Goal: Information Seeking & Learning: Learn about a topic

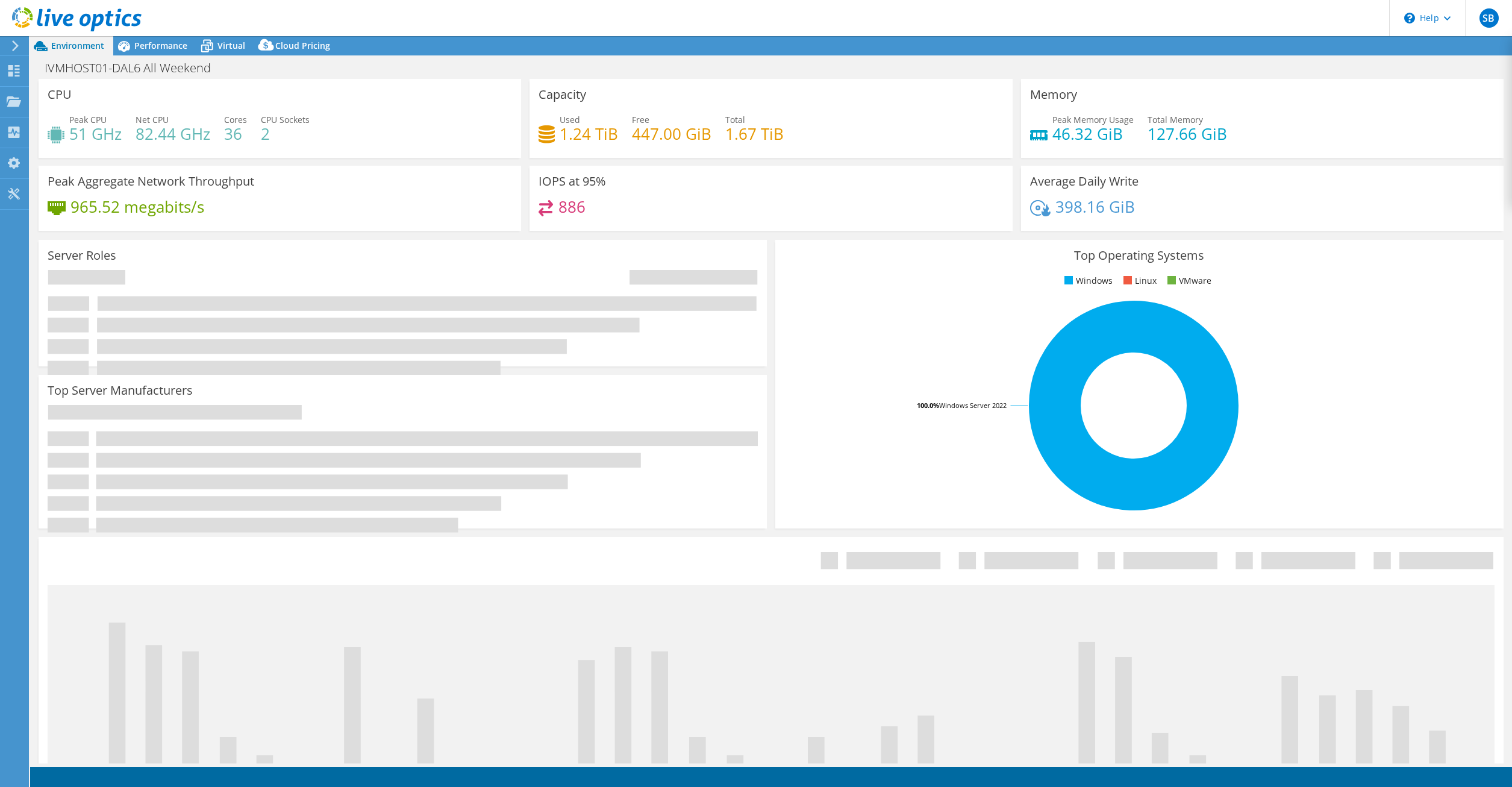
select select "USD"
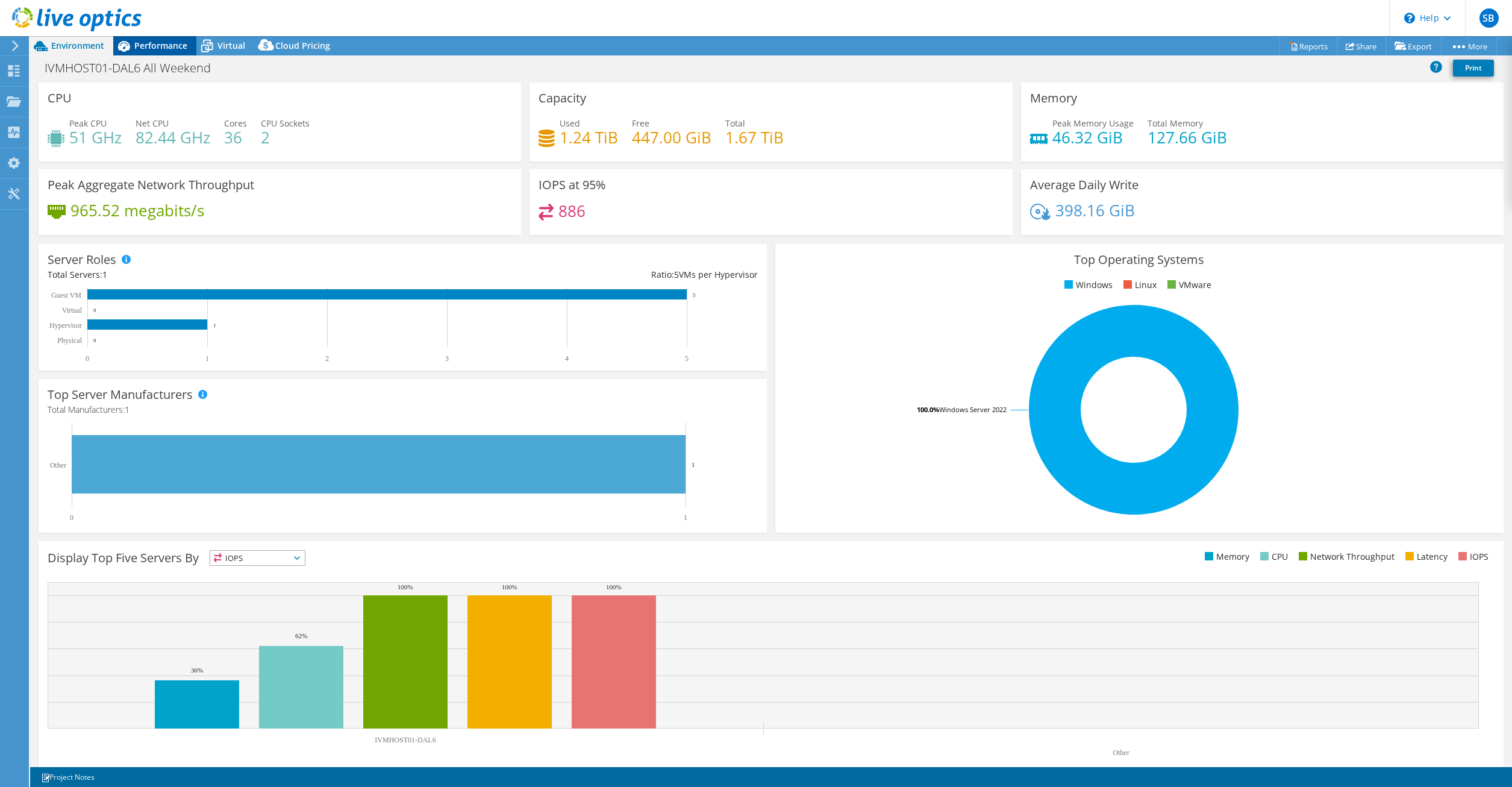
click at [152, 41] on span "Performance" at bounding box center [161, 45] width 53 height 11
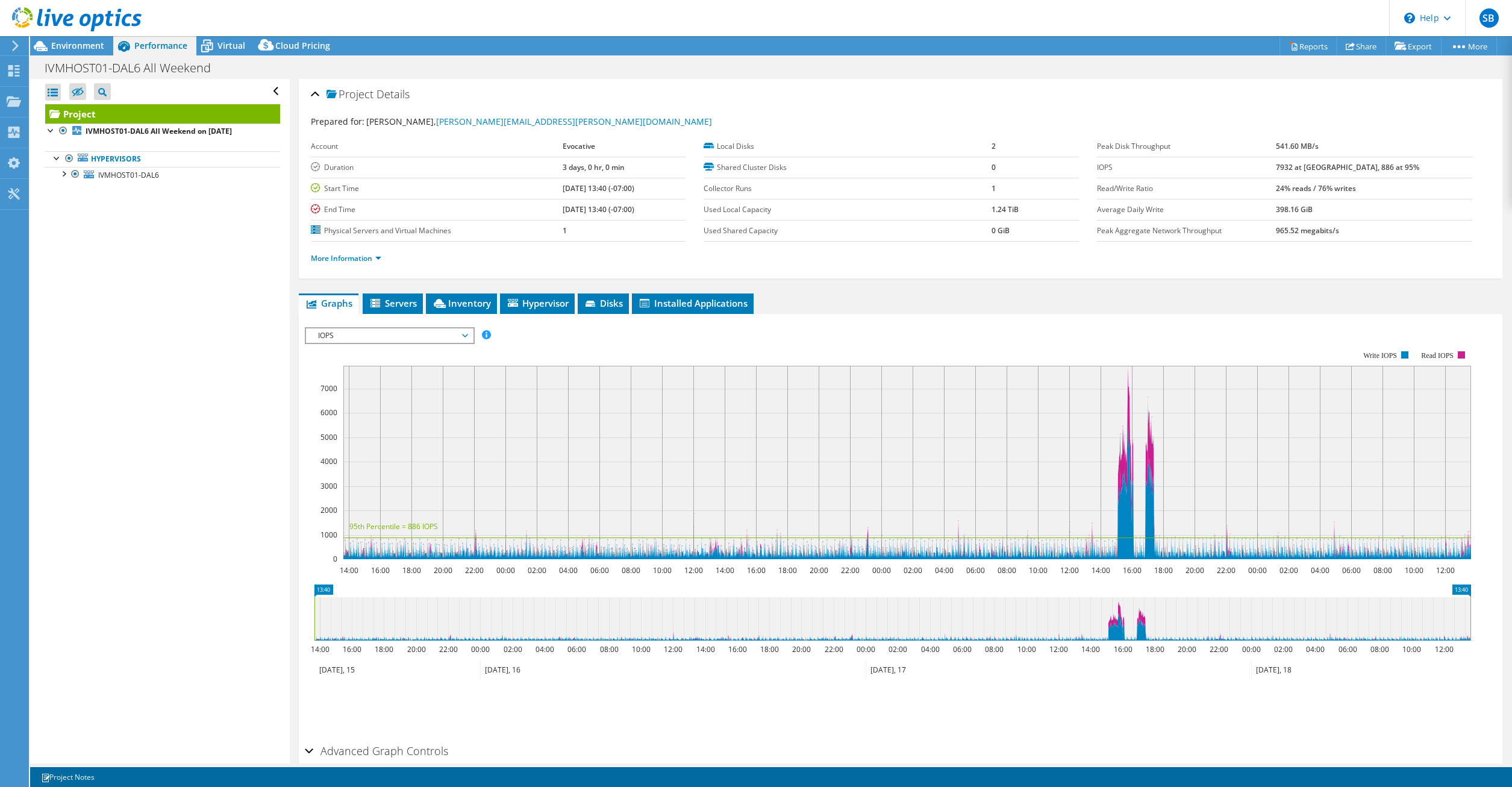
click at [448, 336] on span "IOPS" at bounding box center [389, 336] width 155 height 14
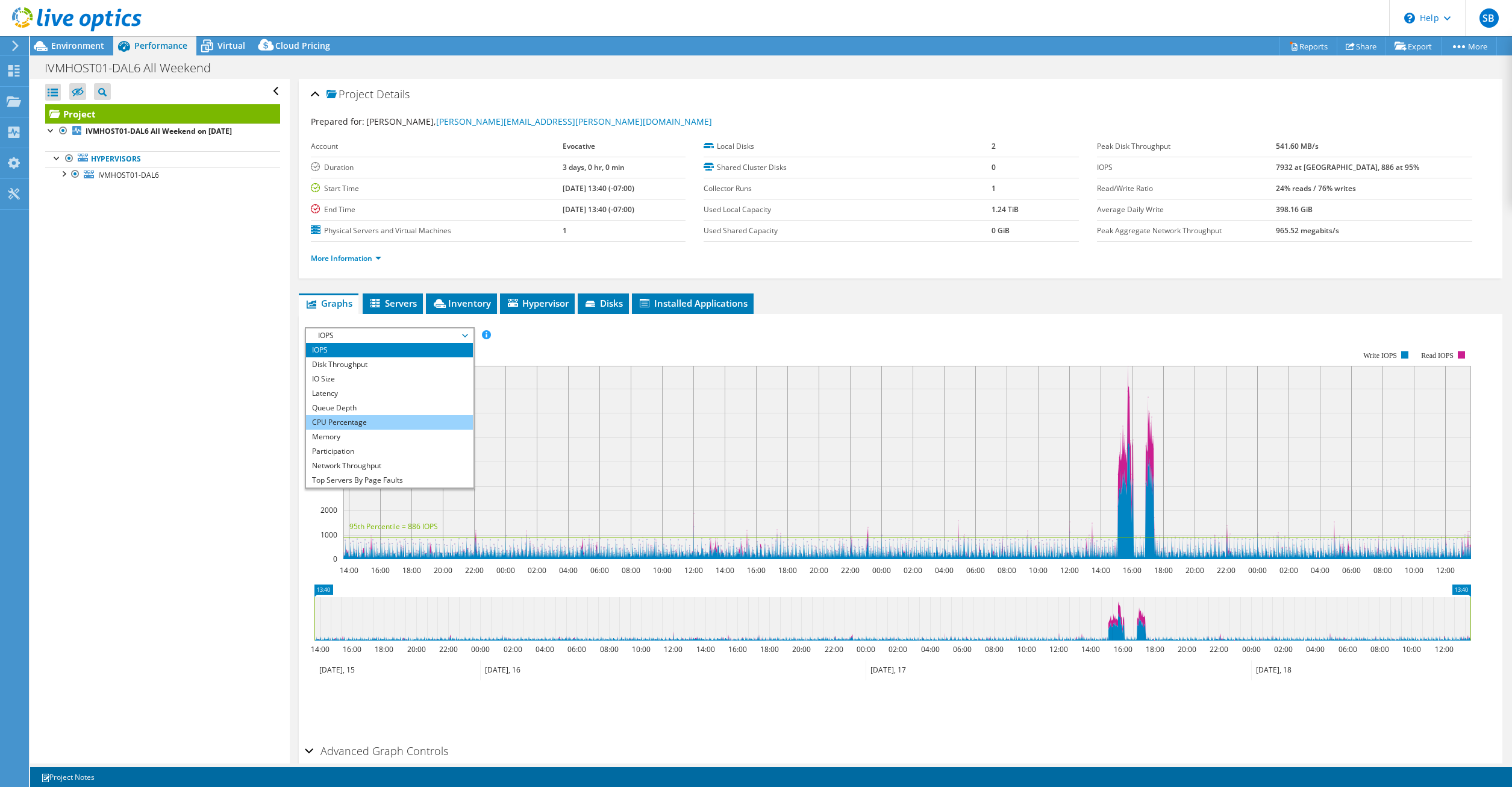
click at [409, 421] on li "CPU Percentage" at bounding box center [389, 422] width 167 height 14
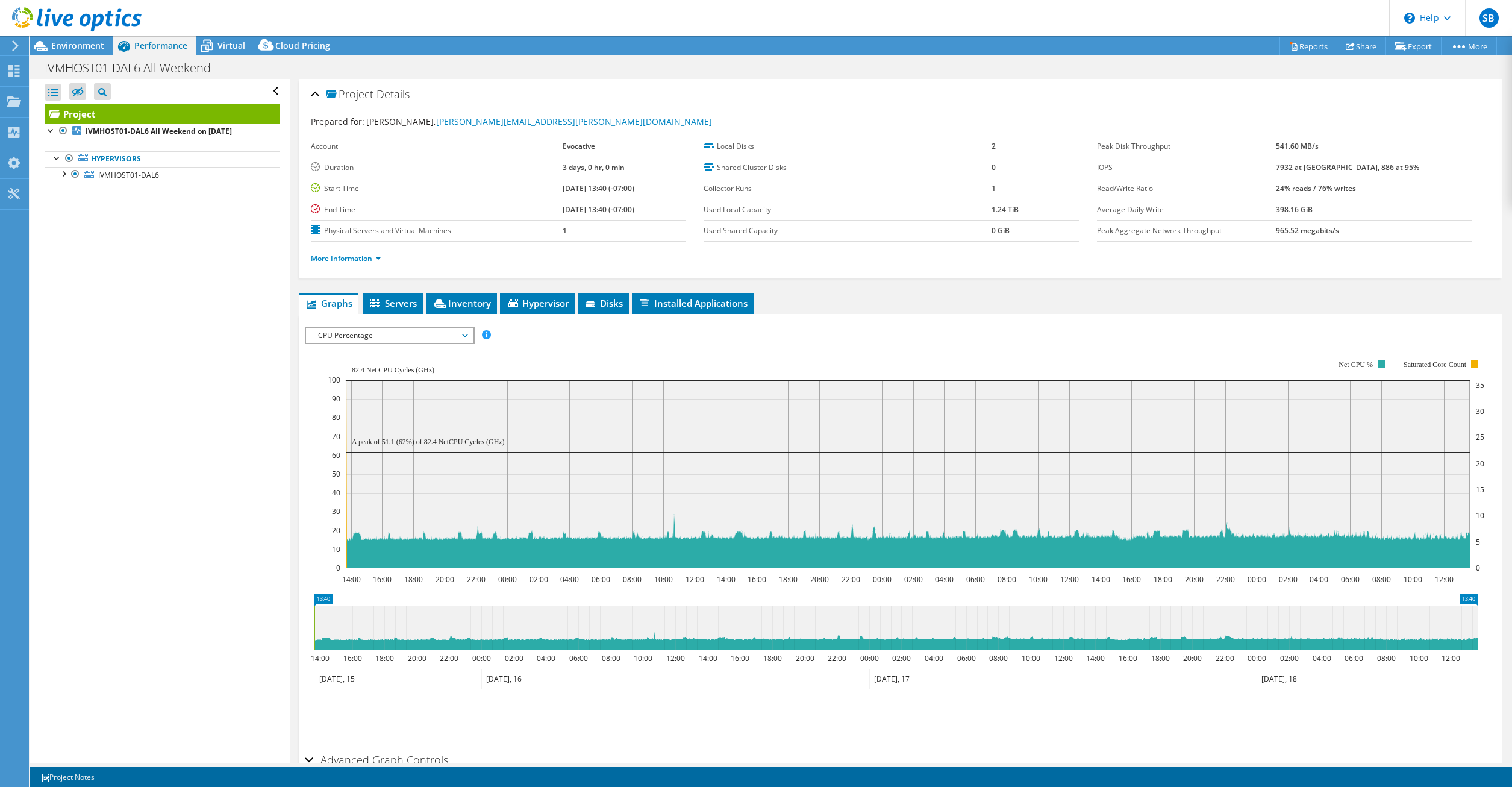
click at [440, 337] on span "CPU Percentage" at bounding box center [389, 336] width 155 height 14
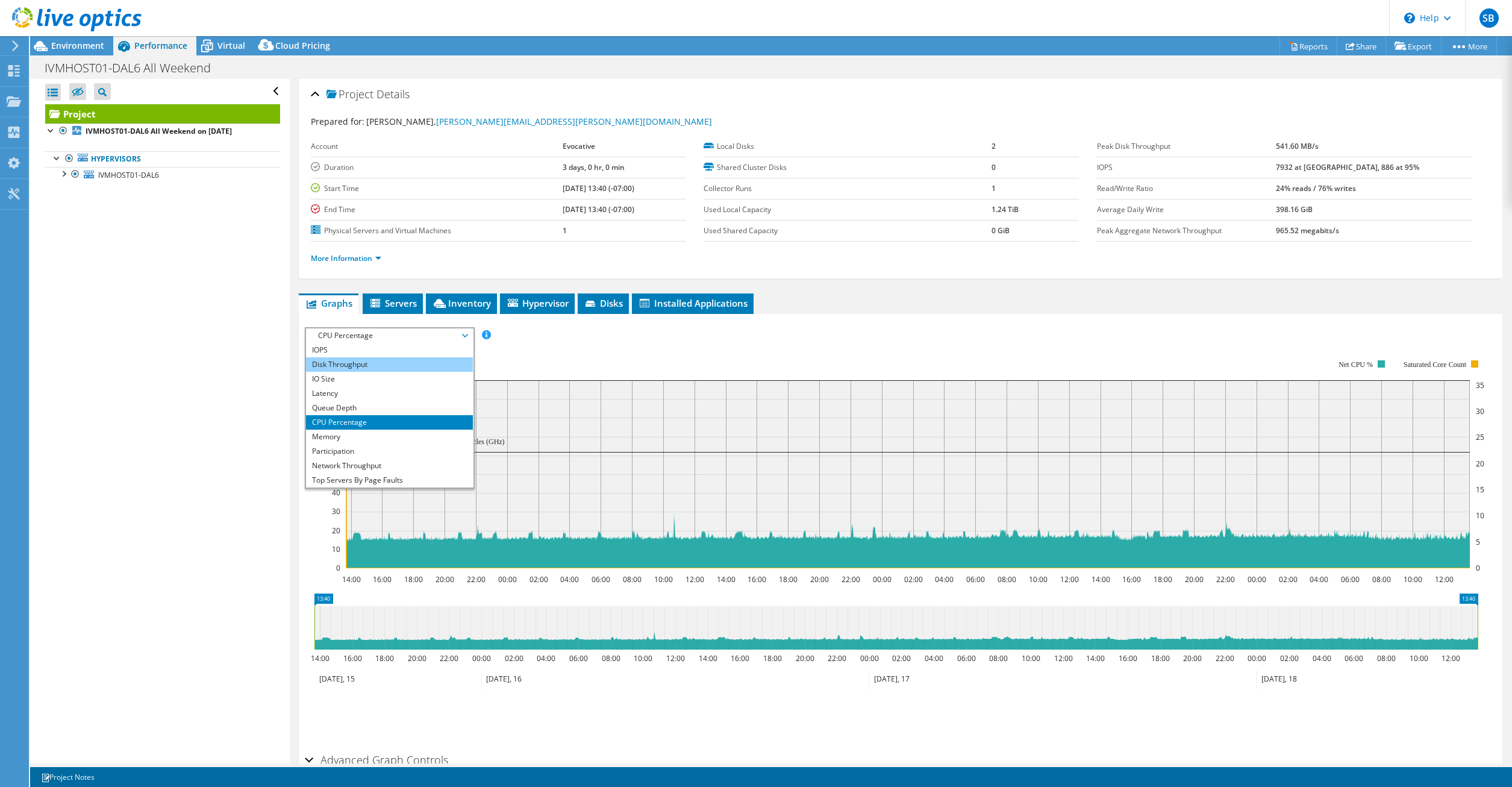
click at [389, 367] on li "Disk Throughput" at bounding box center [389, 364] width 167 height 14
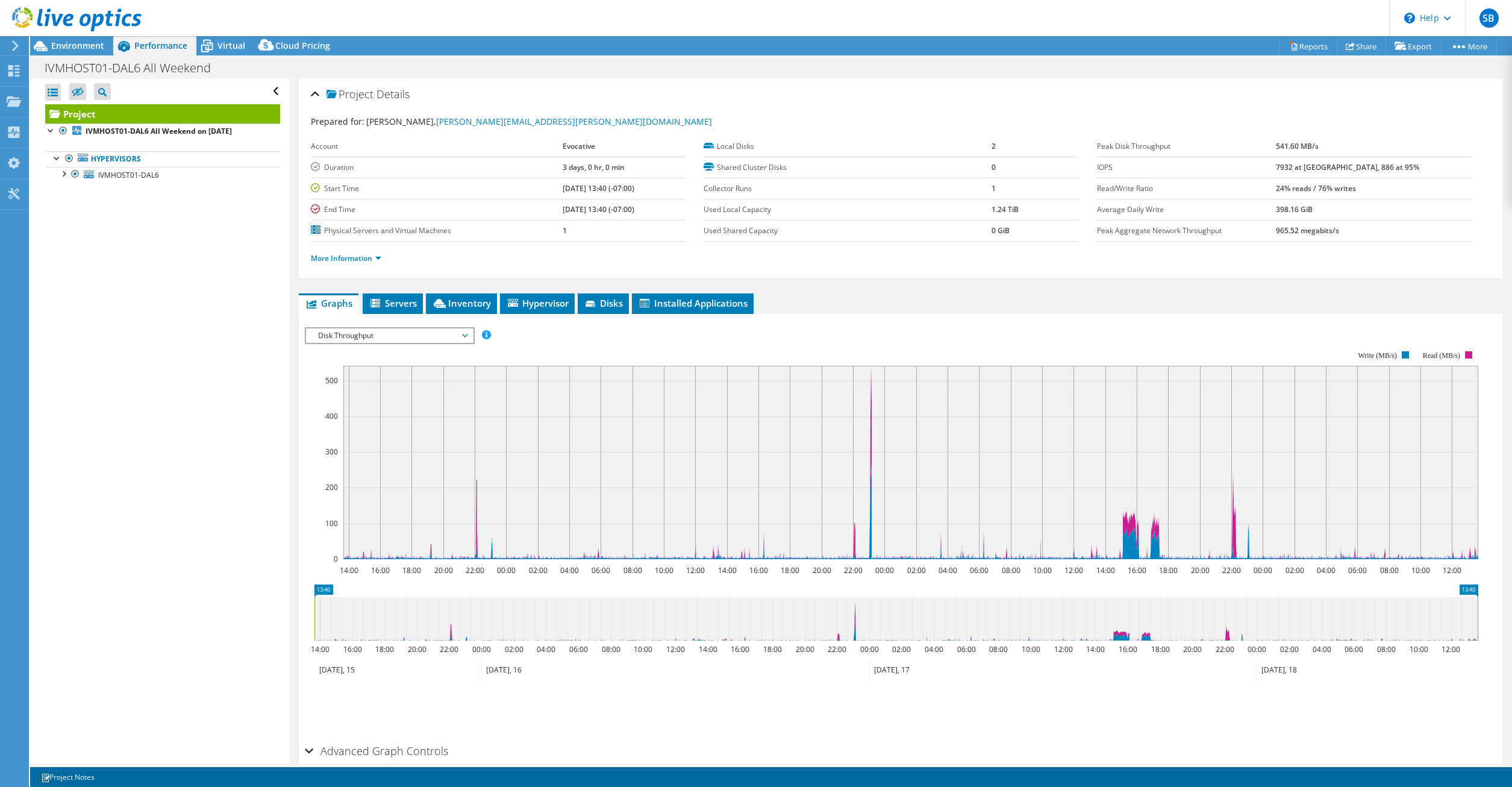
click at [372, 341] on span "Disk Throughput" at bounding box center [389, 336] width 155 height 14
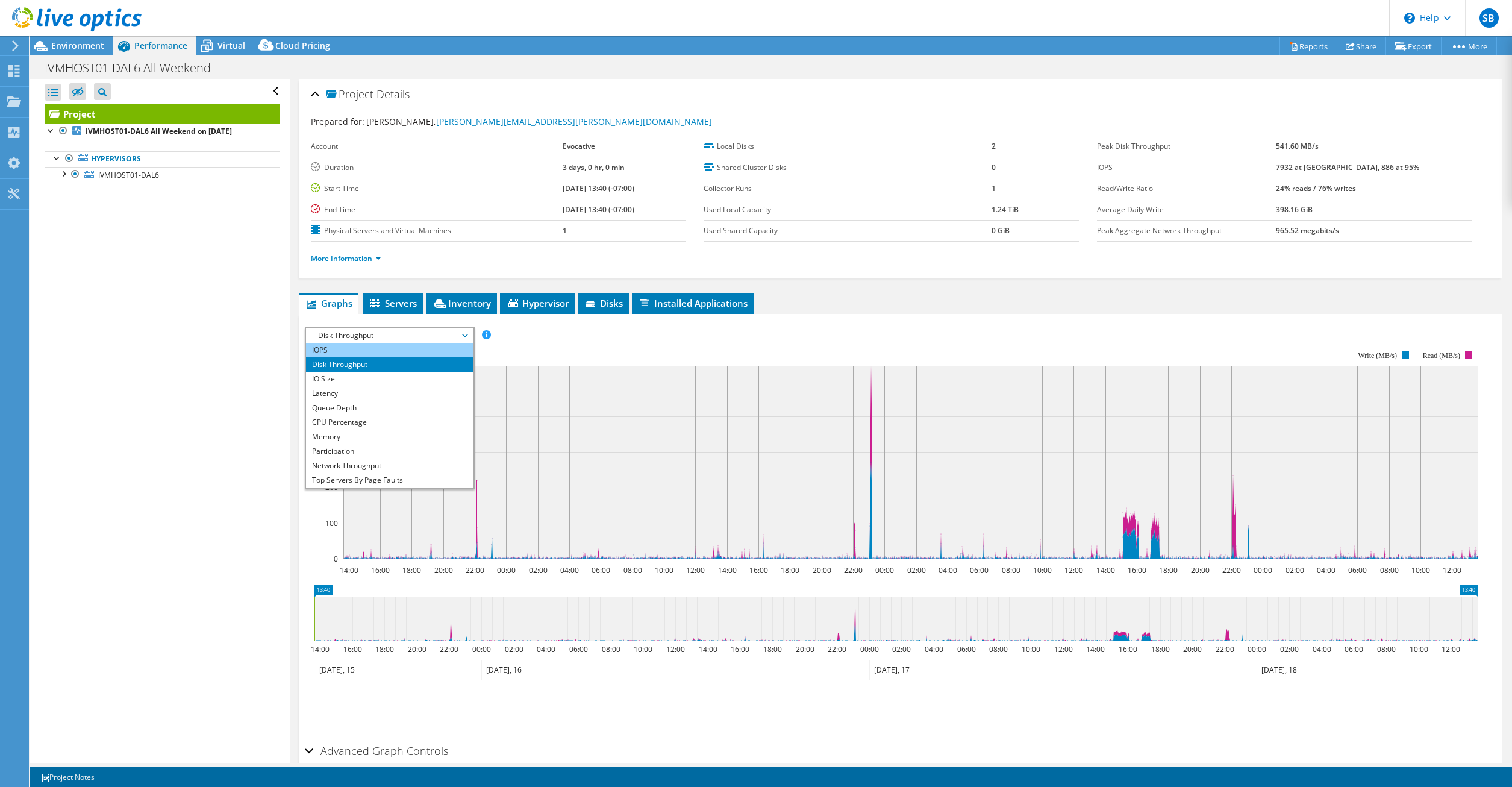
click at [361, 349] on li "IOPS" at bounding box center [389, 350] width 167 height 14
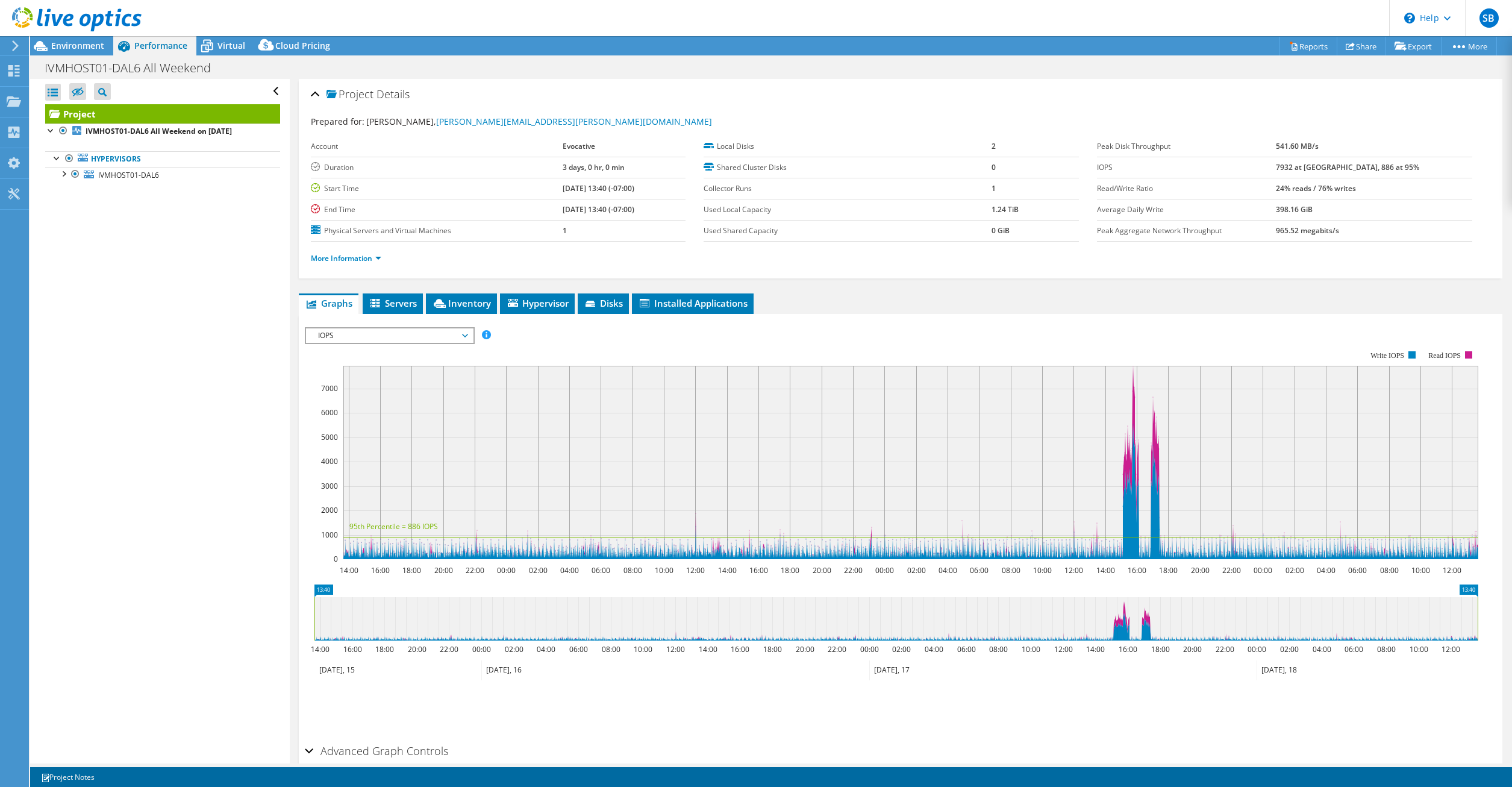
click at [367, 337] on span "IOPS" at bounding box center [389, 336] width 155 height 14
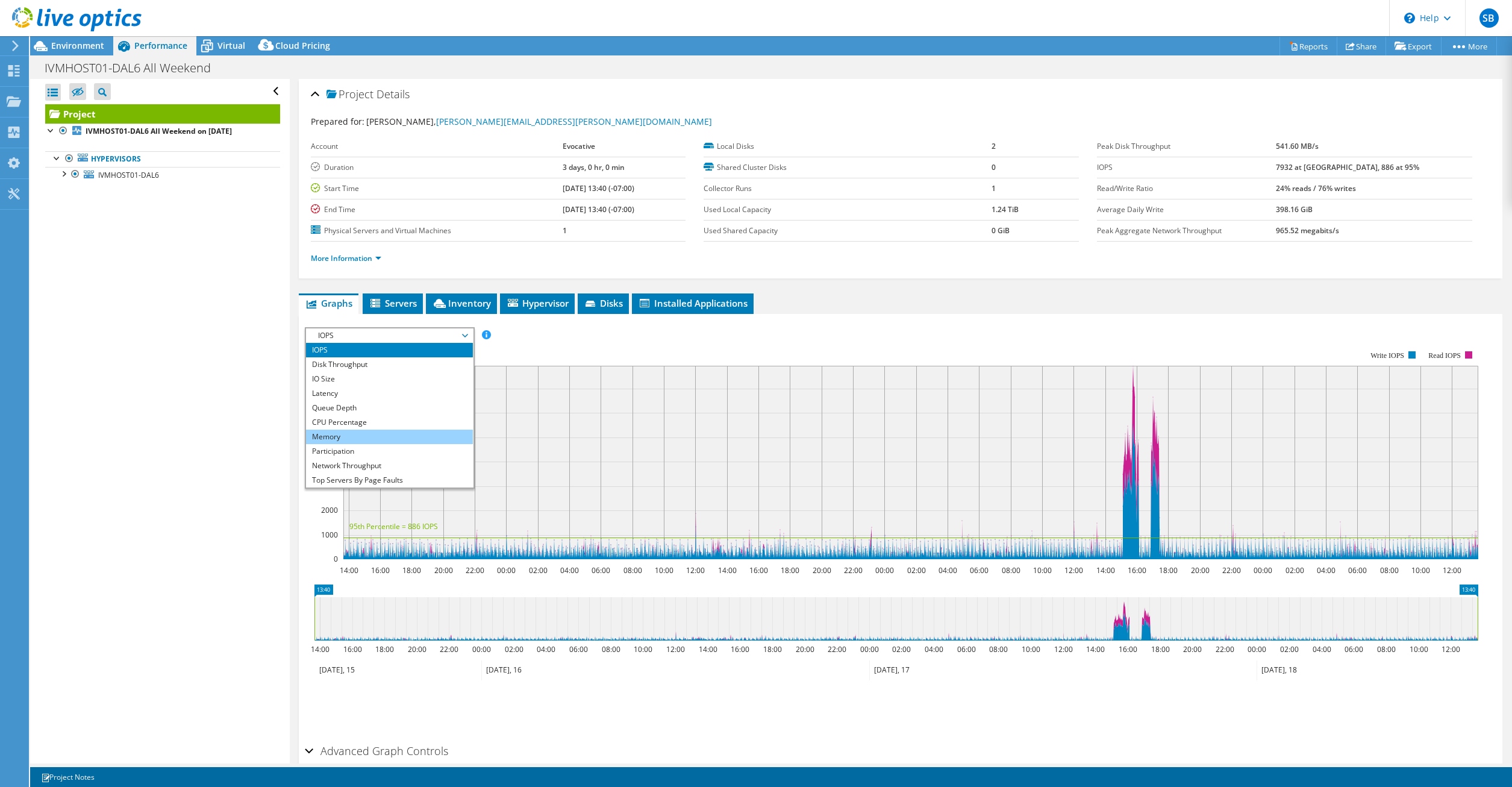
click at [350, 438] on li "Memory" at bounding box center [389, 437] width 167 height 14
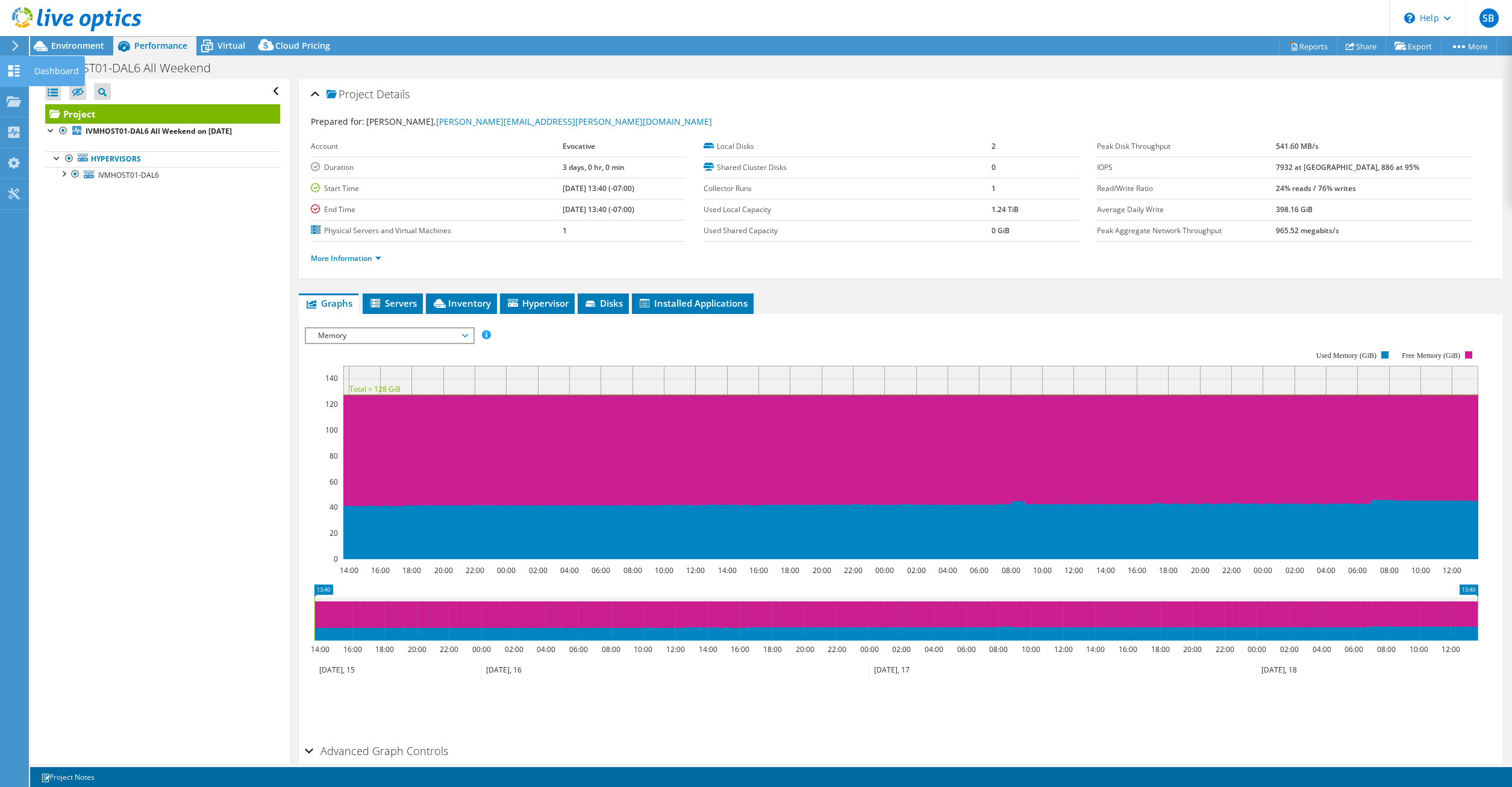
click at [14, 68] on icon at bounding box center [13, 70] width 14 height 11
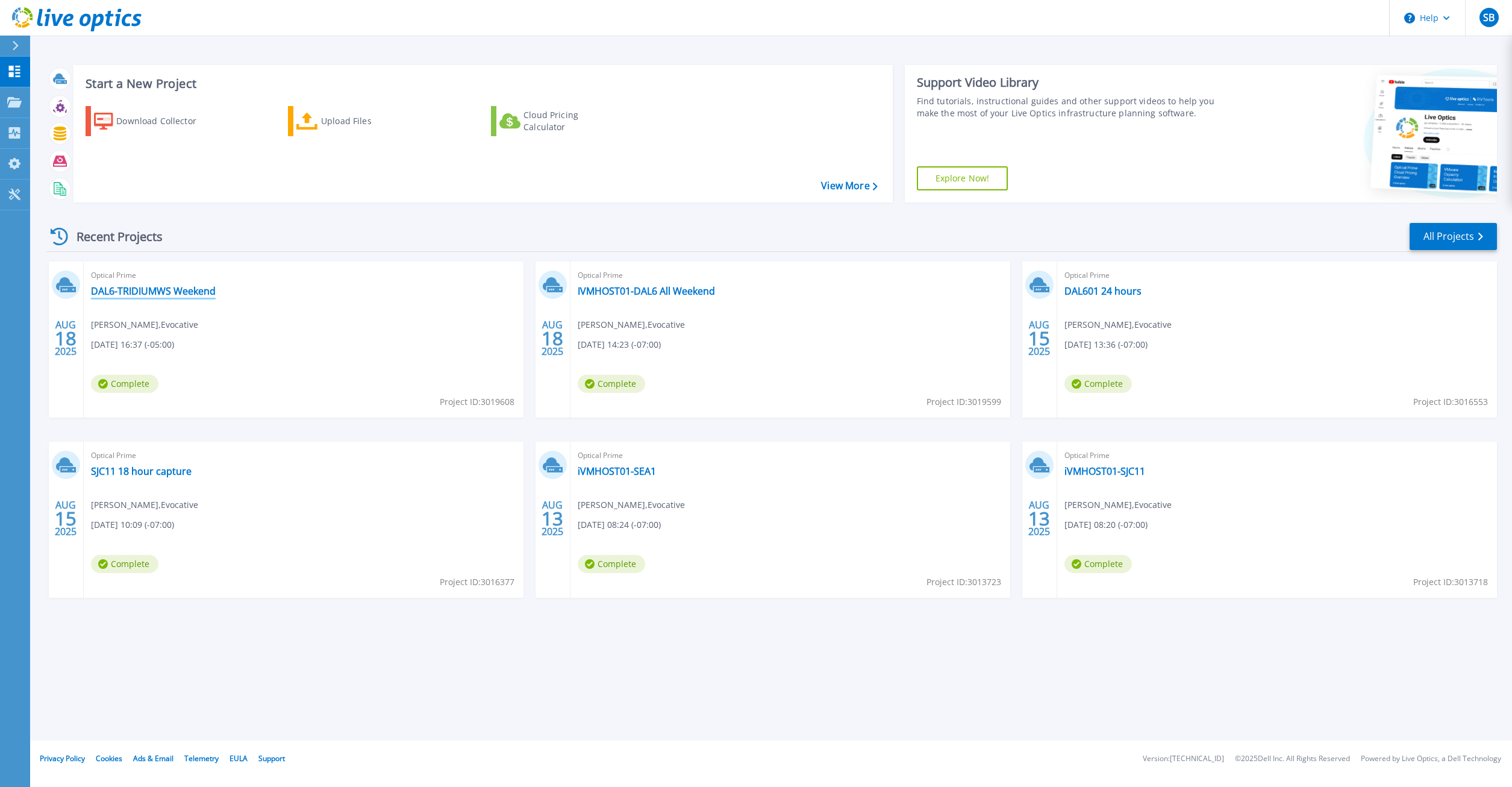
click at [177, 293] on link "DAL6-TRIDIUMWS Weekend" at bounding box center [154, 291] width 125 height 12
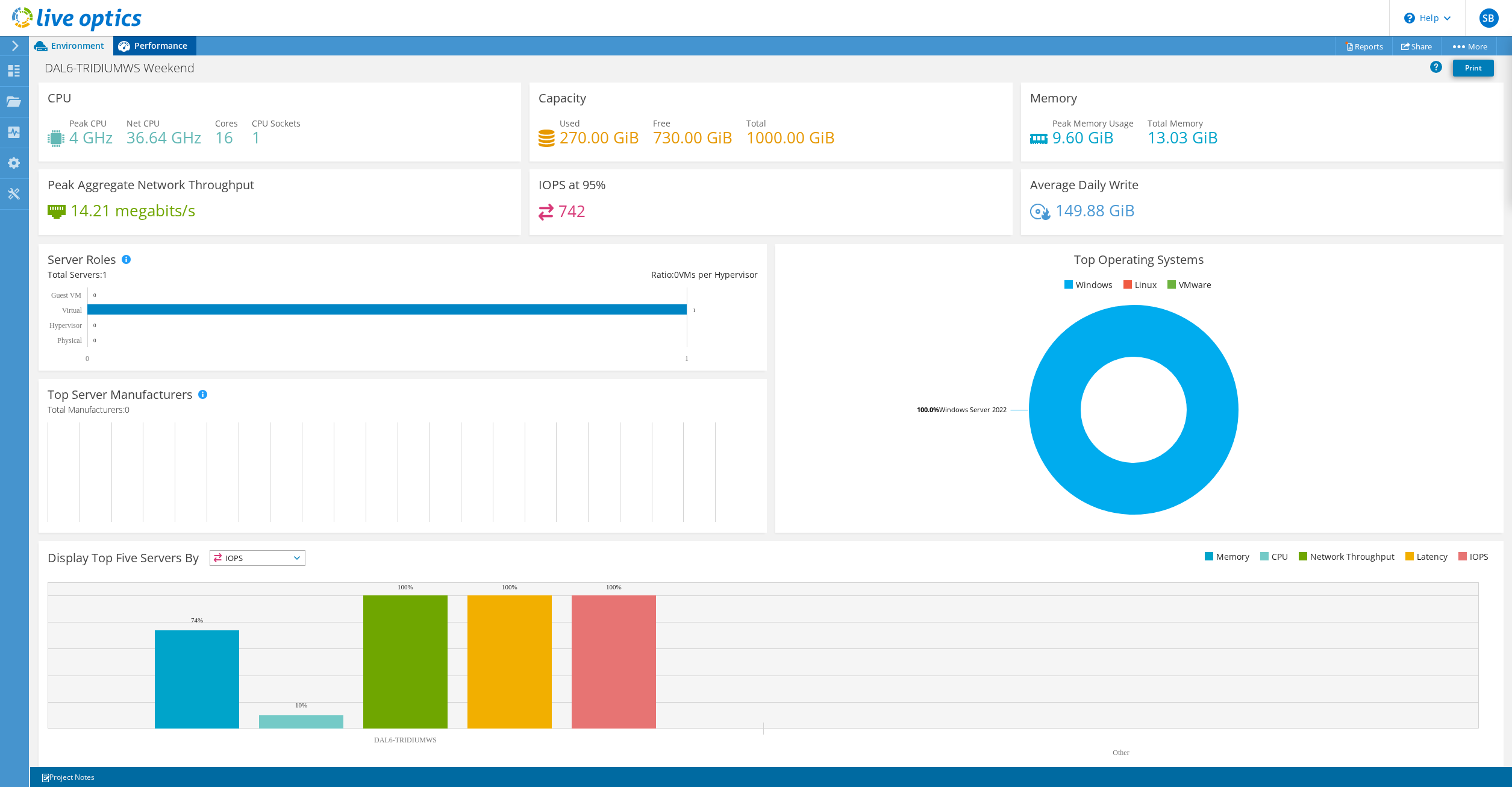
click at [161, 44] on span "Performance" at bounding box center [161, 45] width 53 height 11
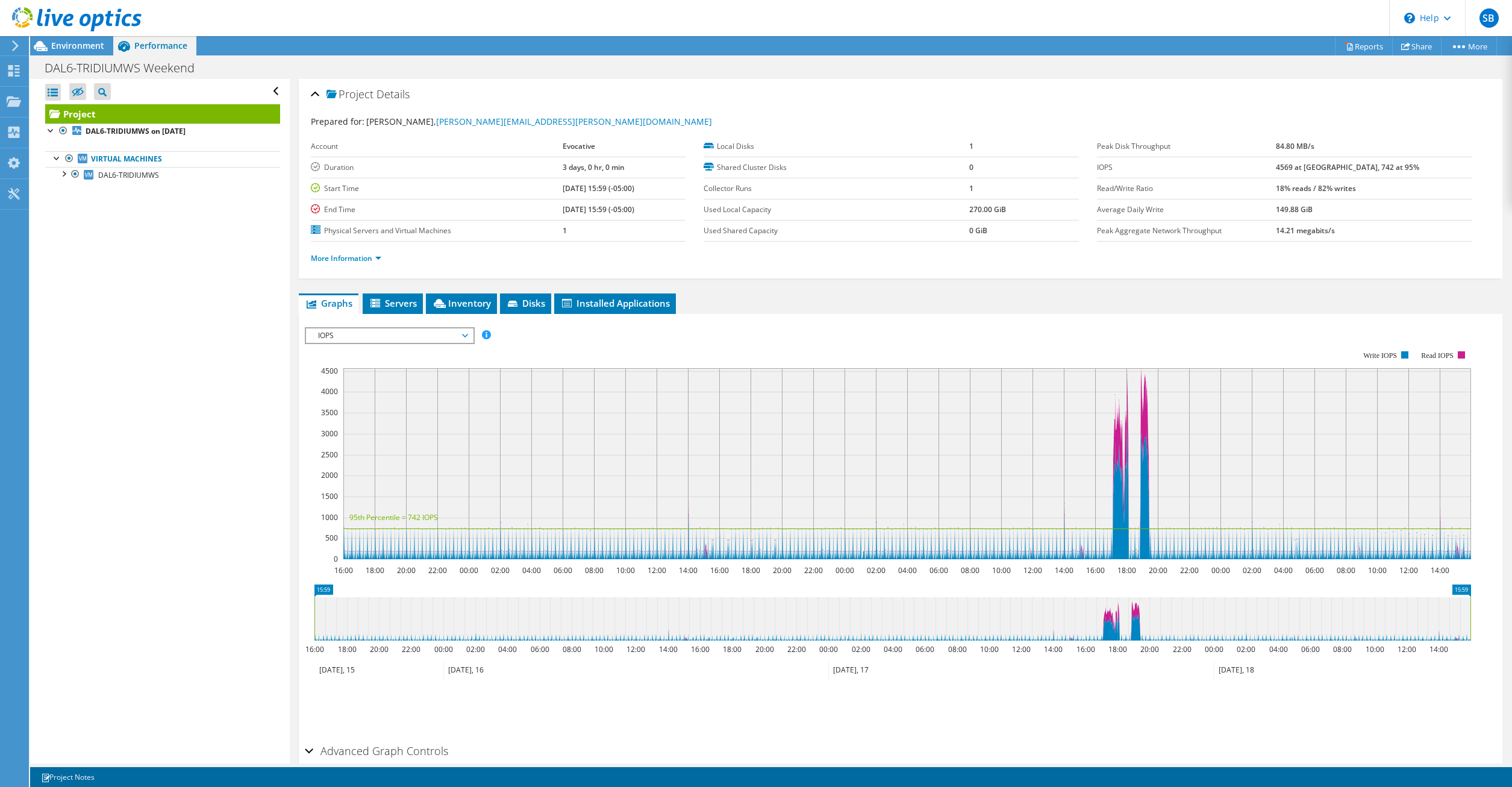
click at [405, 337] on span "IOPS" at bounding box center [389, 336] width 155 height 14
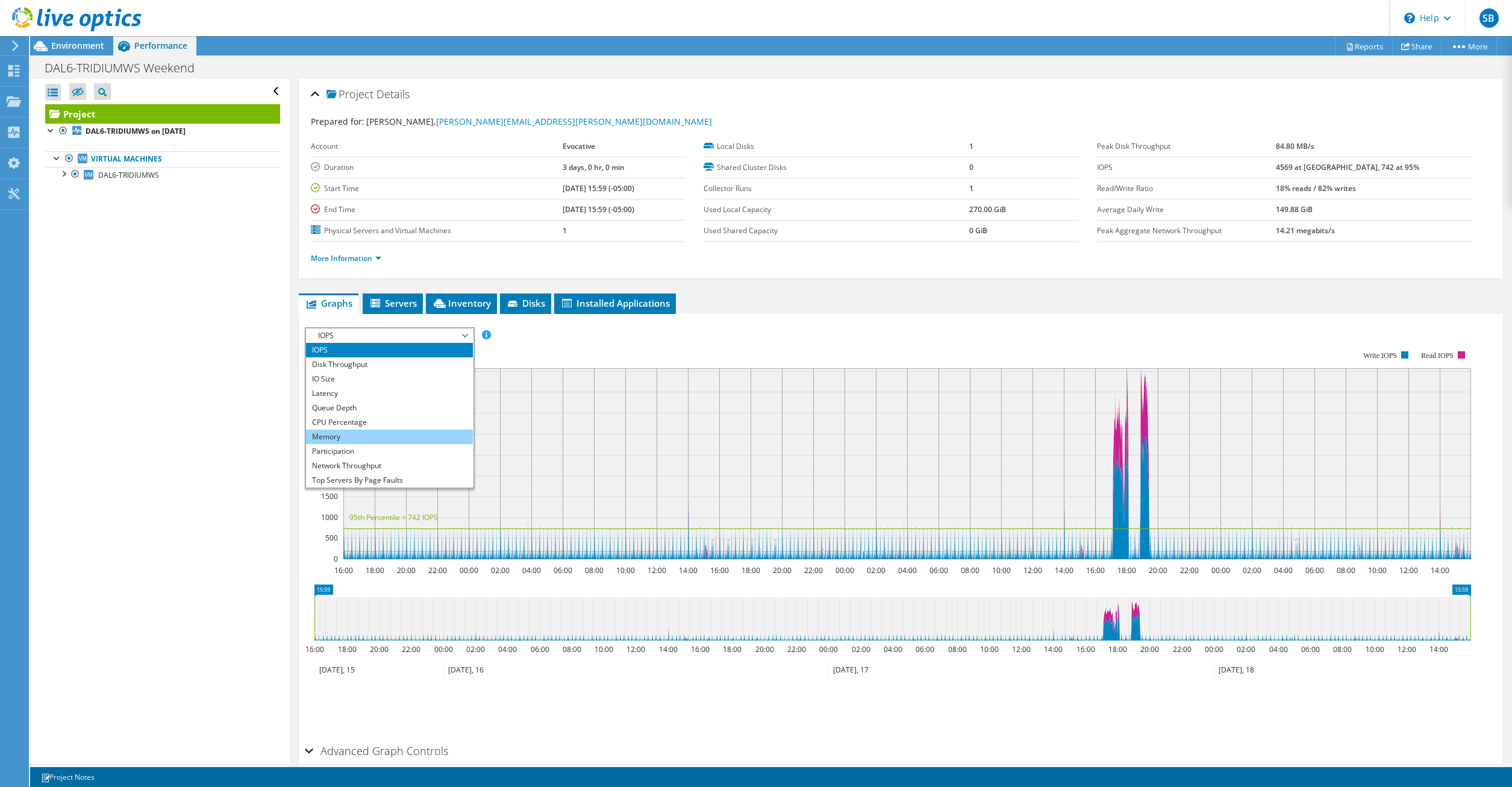
click at [372, 430] on li "Memory" at bounding box center [389, 437] width 167 height 14
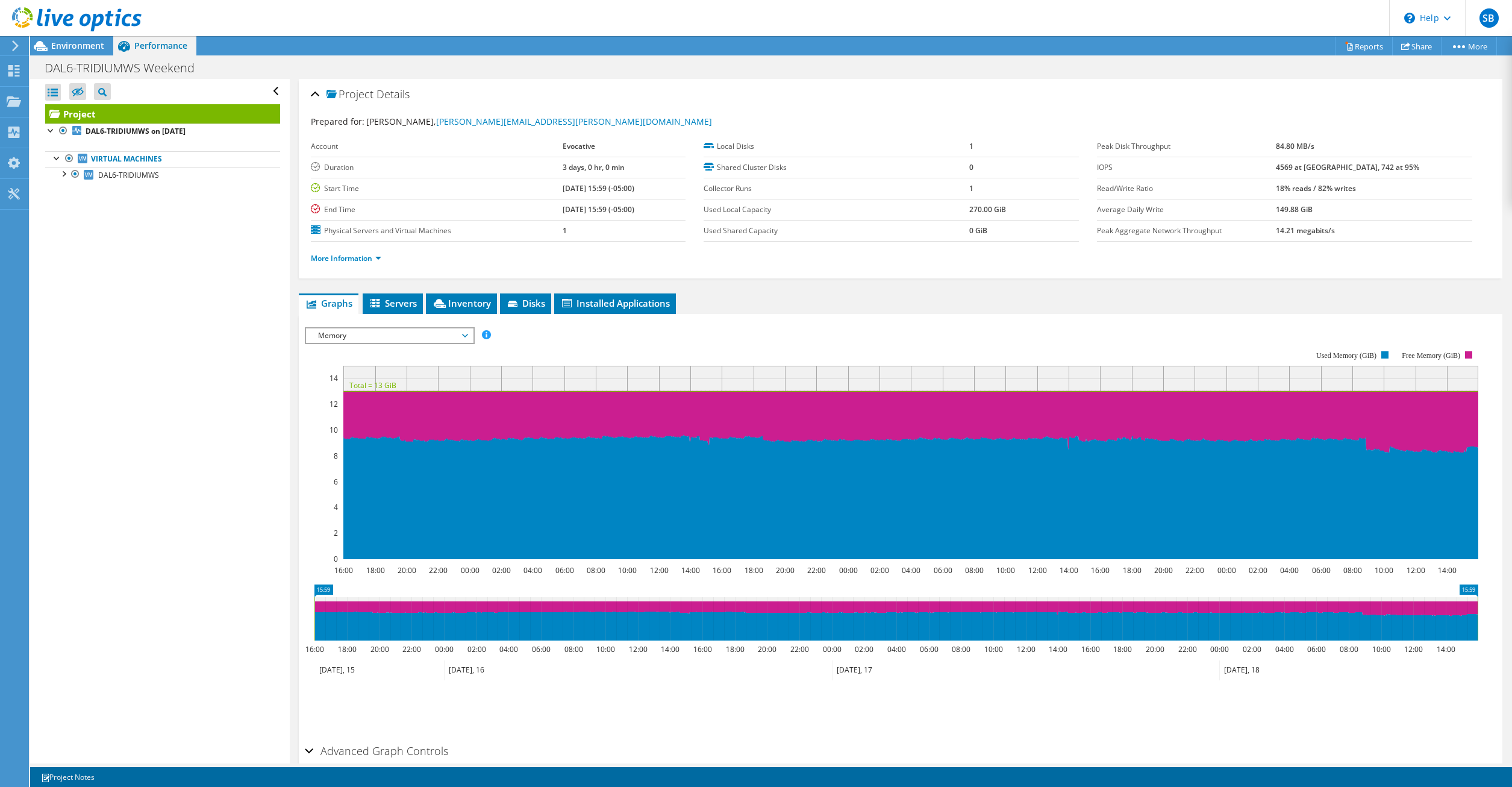
click at [351, 343] on div "Memory IOPS Disk Throughput IO Size Latency Queue Depth CPU Percentage Memory P…" at bounding box center [389, 335] width 170 height 17
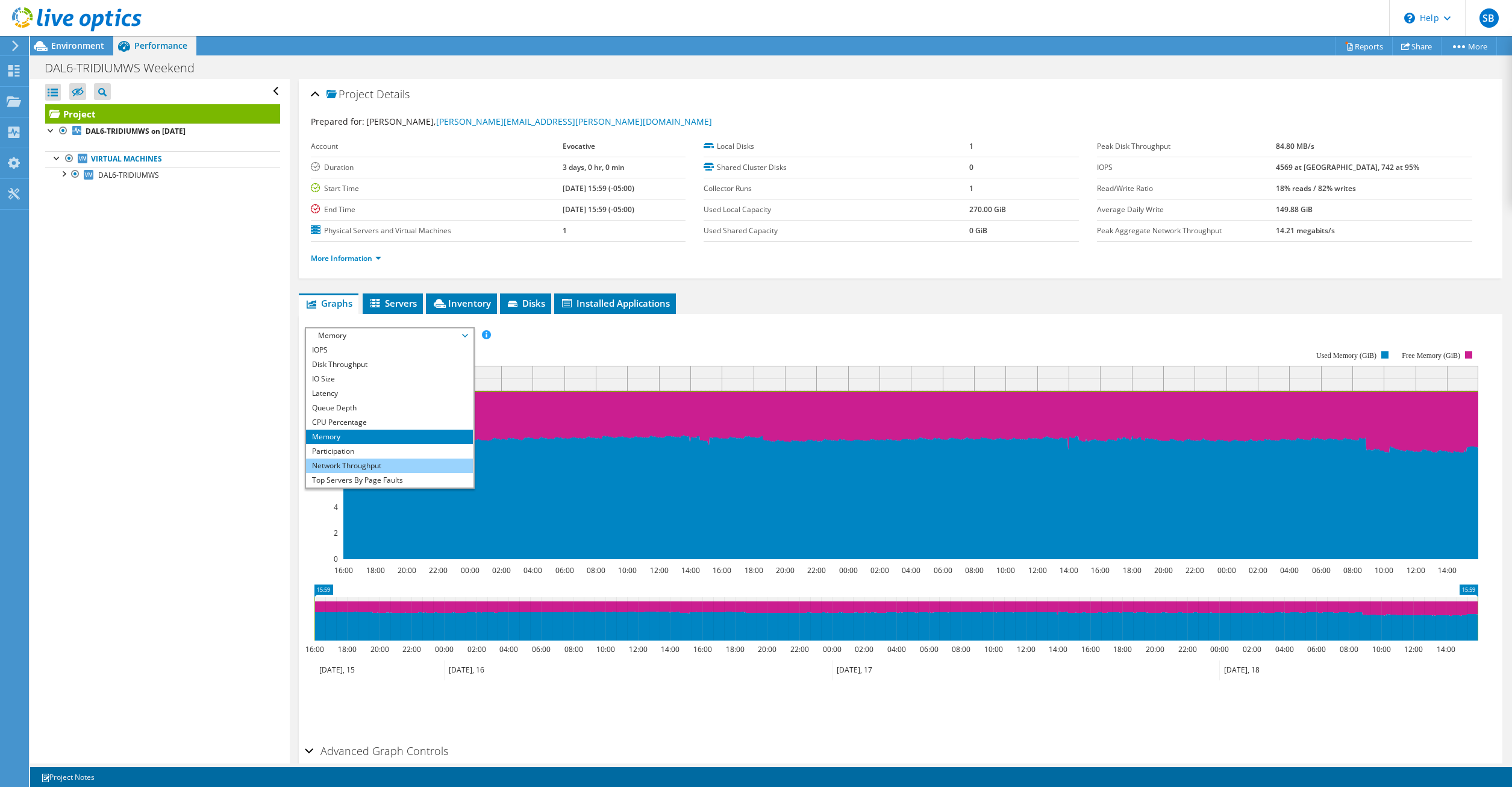
click at [376, 462] on li "Network Throughput" at bounding box center [389, 466] width 167 height 14
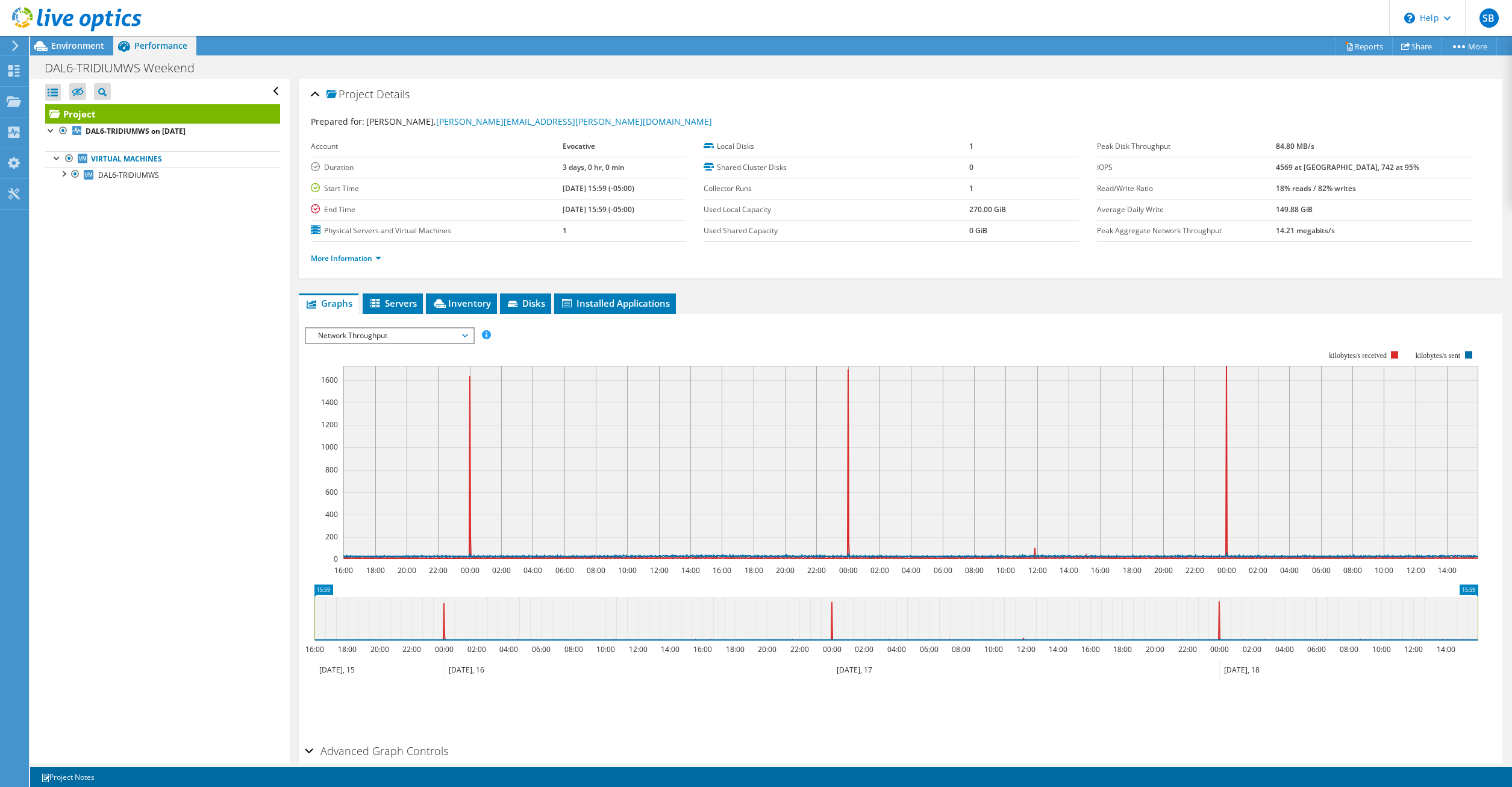
click at [377, 339] on span "Network Throughput" at bounding box center [389, 336] width 155 height 14
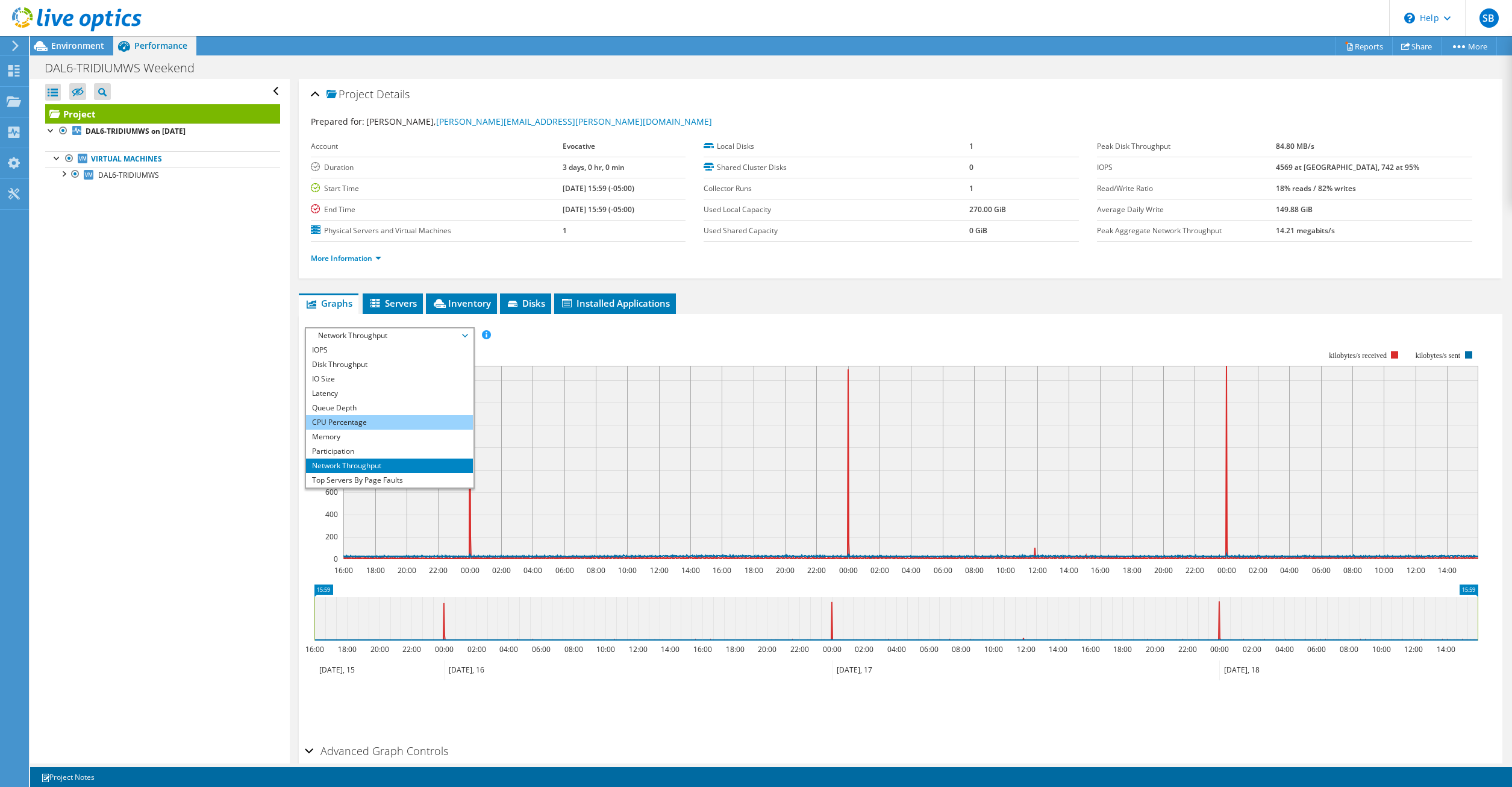
click at [369, 424] on li "CPU Percentage" at bounding box center [389, 422] width 167 height 14
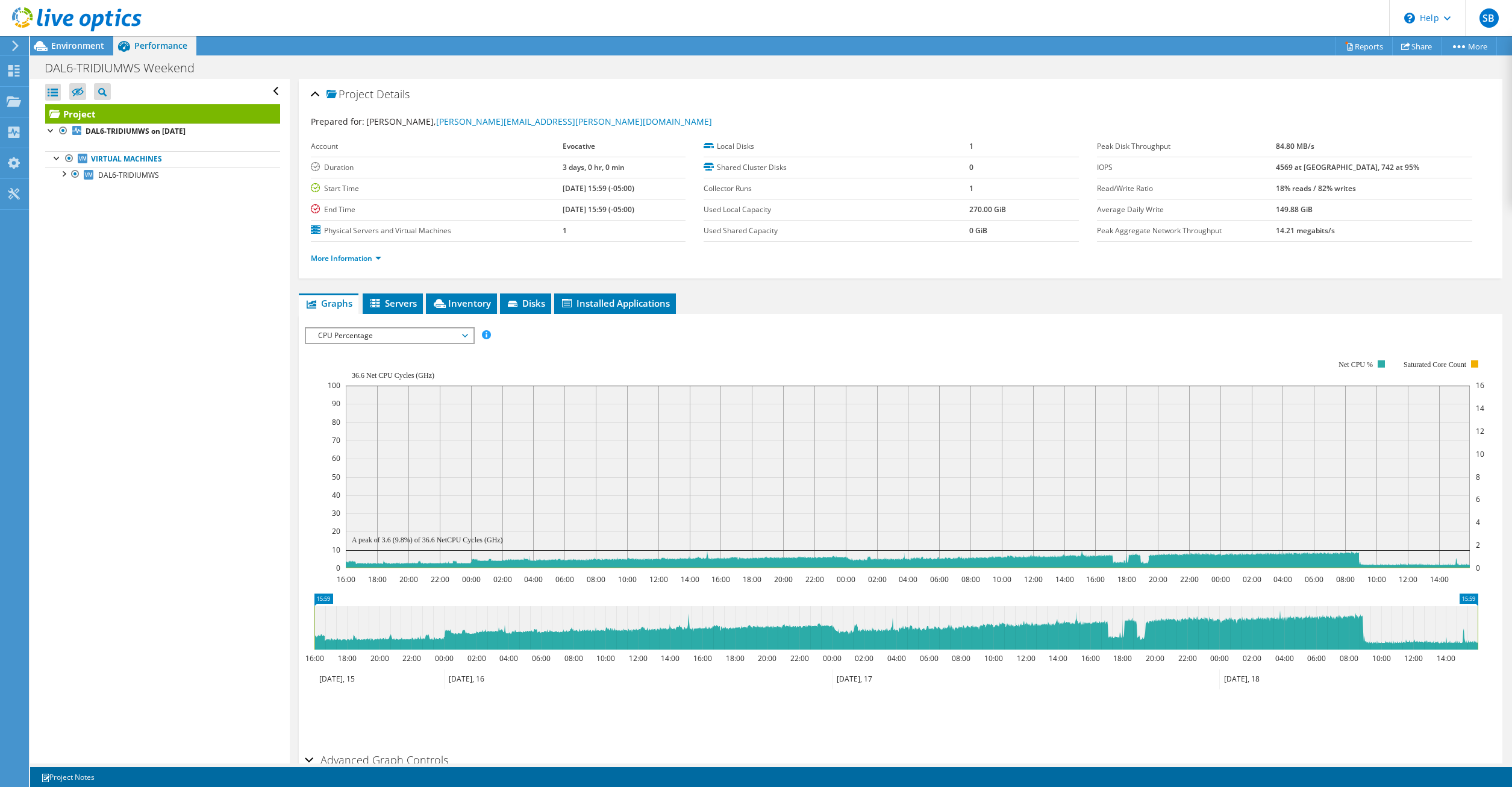
click at [462, 335] on span "CPU Percentage" at bounding box center [389, 336] width 155 height 14
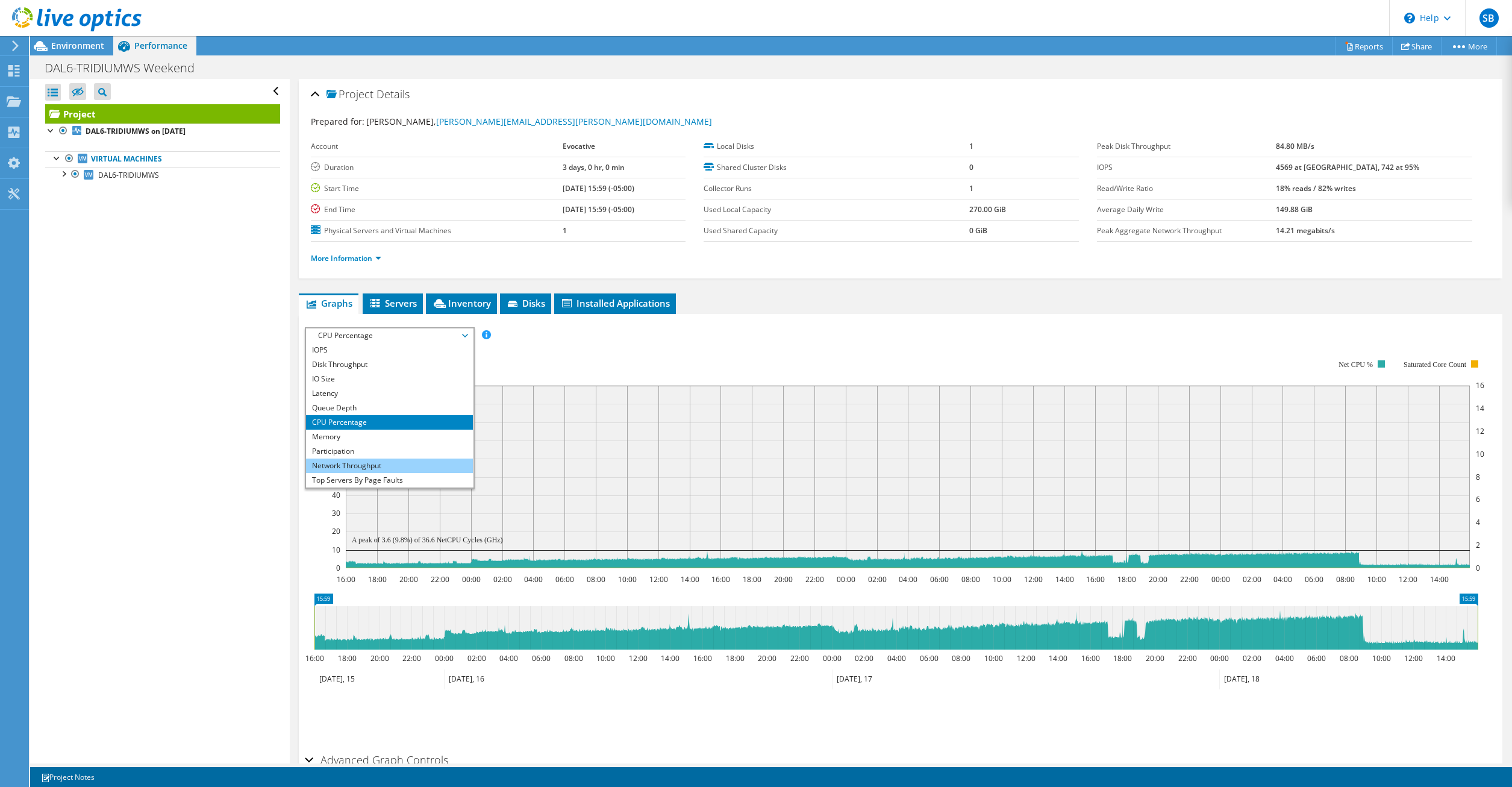
click at [406, 458] on li "Network Throughput" at bounding box center [389, 466] width 167 height 14
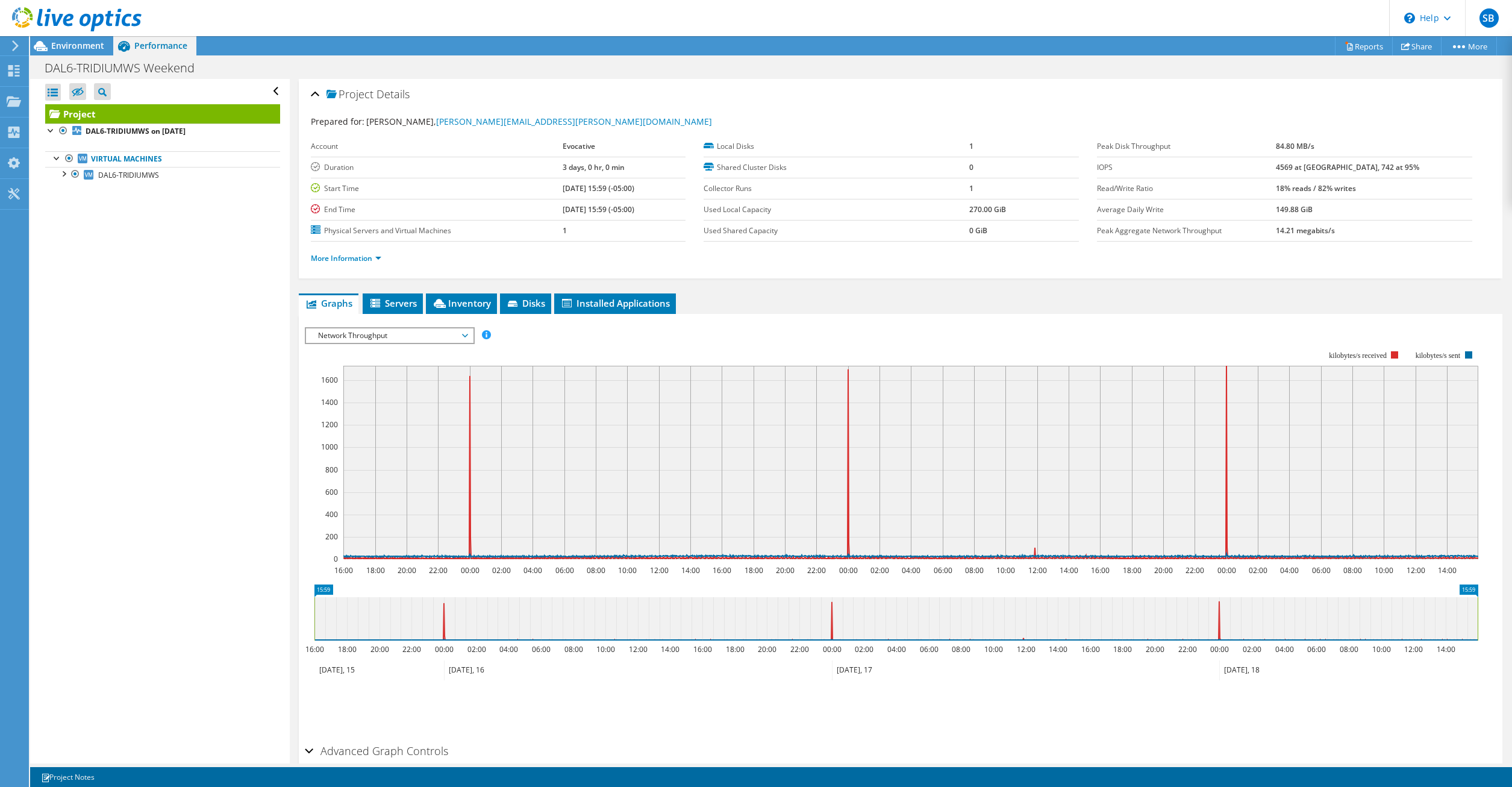
click at [407, 338] on span "Network Throughput" at bounding box center [389, 336] width 155 height 14
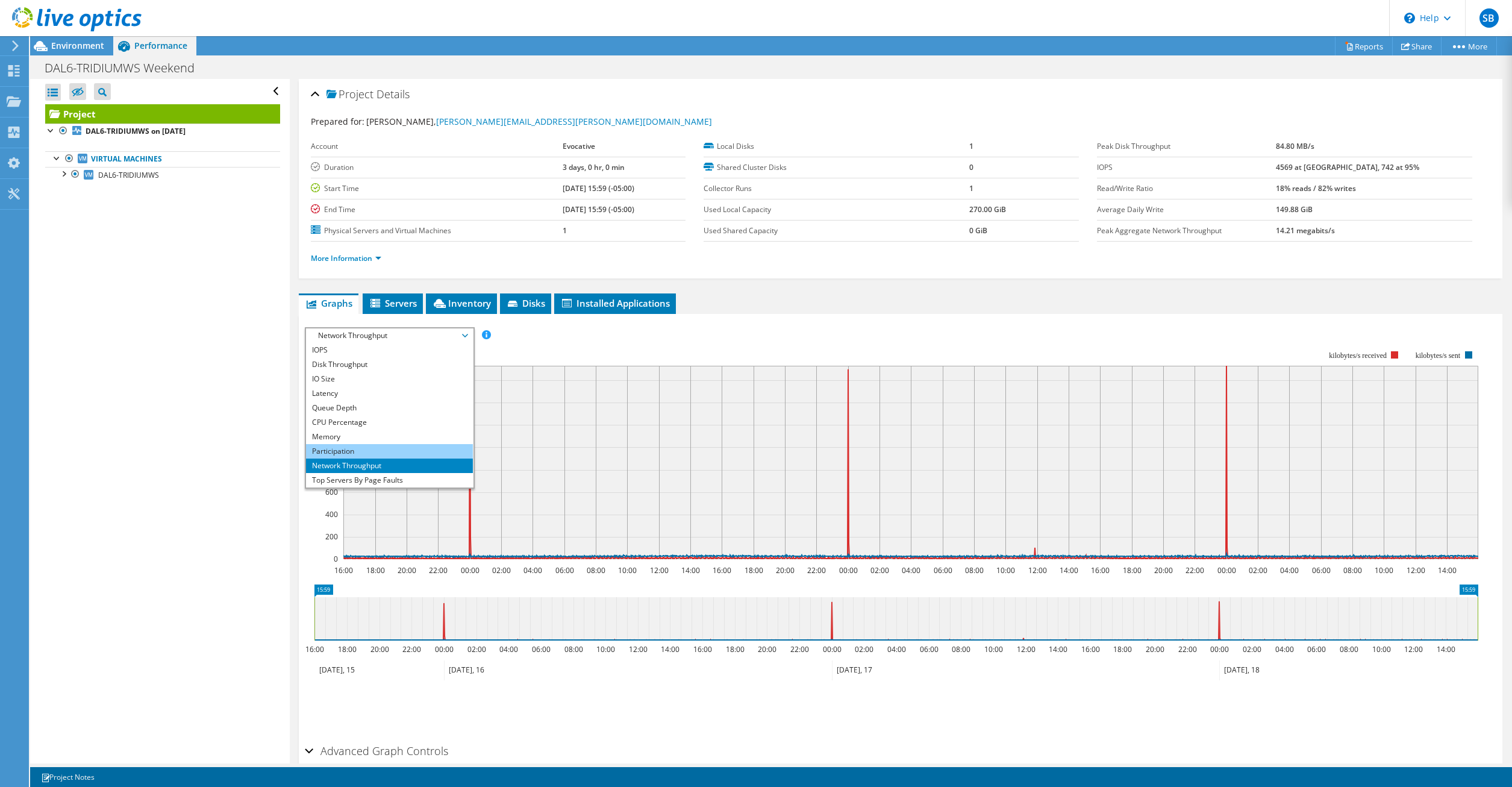
click at [390, 452] on li "Participation" at bounding box center [389, 451] width 167 height 14
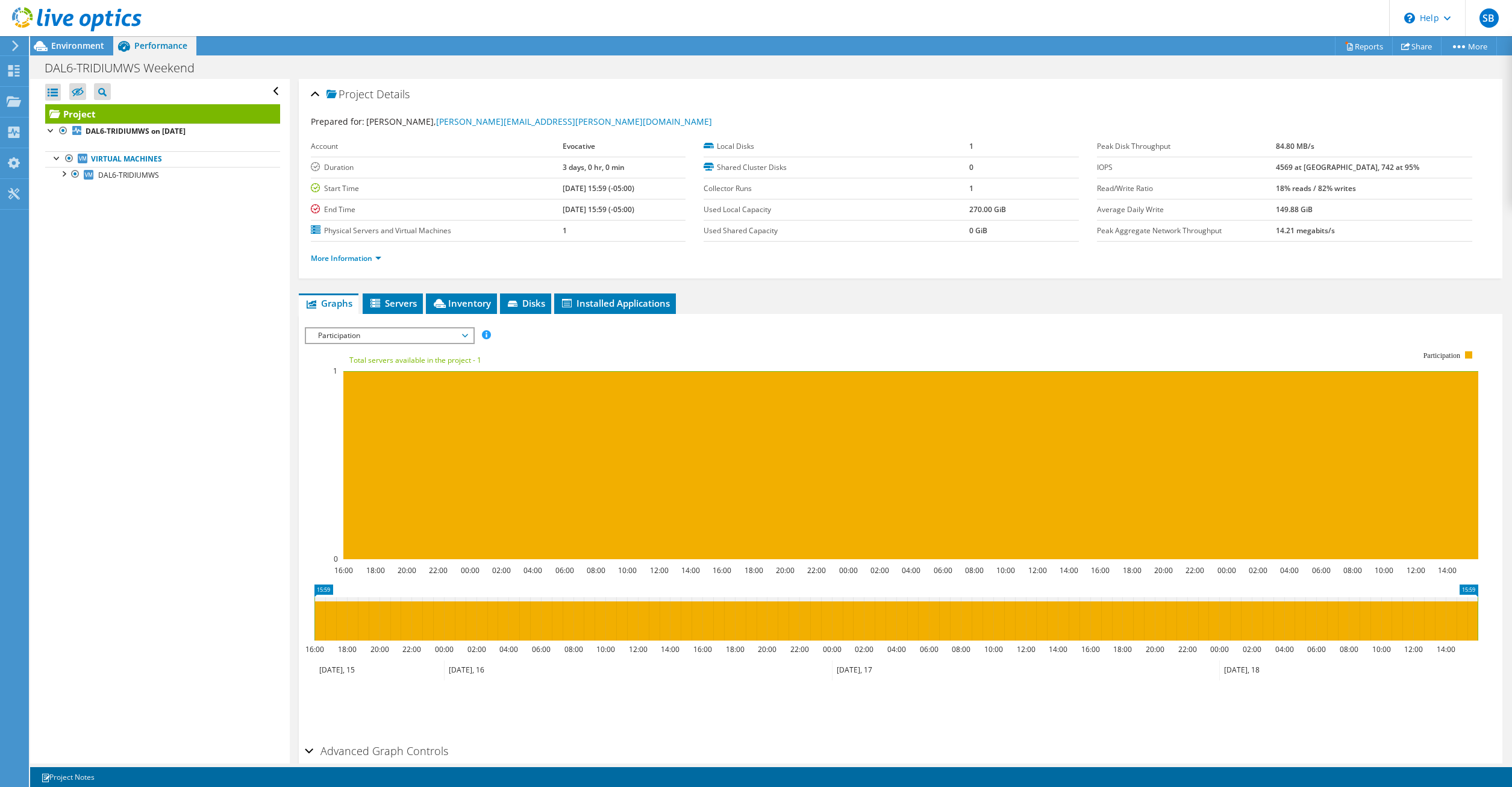
click at [388, 339] on span "Participation" at bounding box center [389, 336] width 155 height 14
